Goal: Navigation & Orientation: Find specific page/section

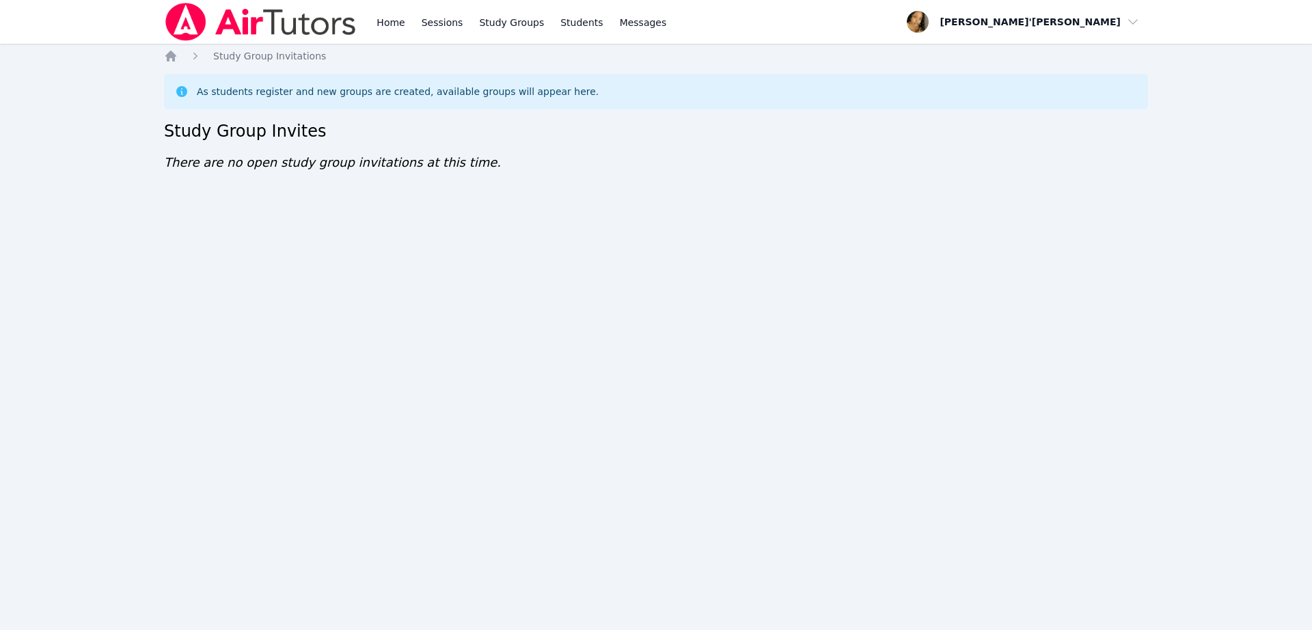
click at [224, 456] on div "Home Sessions Study Groups Students Messages Open user menu Lee'Tayna Hostick O…" at bounding box center [656, 315] width 1312 height 630
